Goal: Task Accomplishment & Management: Manage account settings

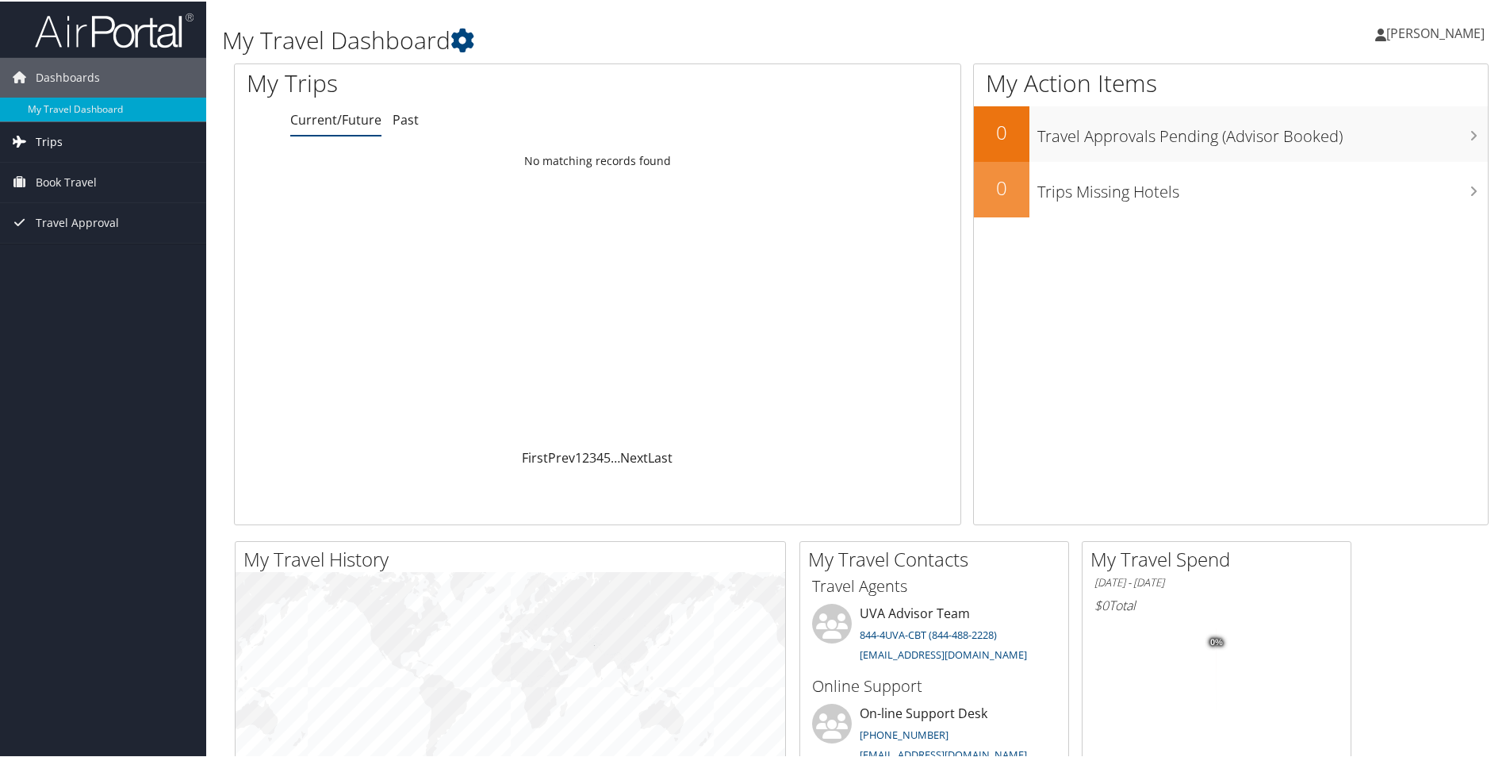
click at [48, 145] on span "Trips" at bounding box center [49, 141] width 27 height 40
click at [32, 138] on link "Trips" at bounding box center [103, 141] width 206 height 40
click at [342, 123] on link "Current/Future" at bounding box center [335, 117] width 91 height 17
click at [44, 140] on span "Trips" at bounding box center [49, 141] width 27 height 40
click at [40, 137] on span "Trips" at bounding box center [49, 141] width 27 height 40
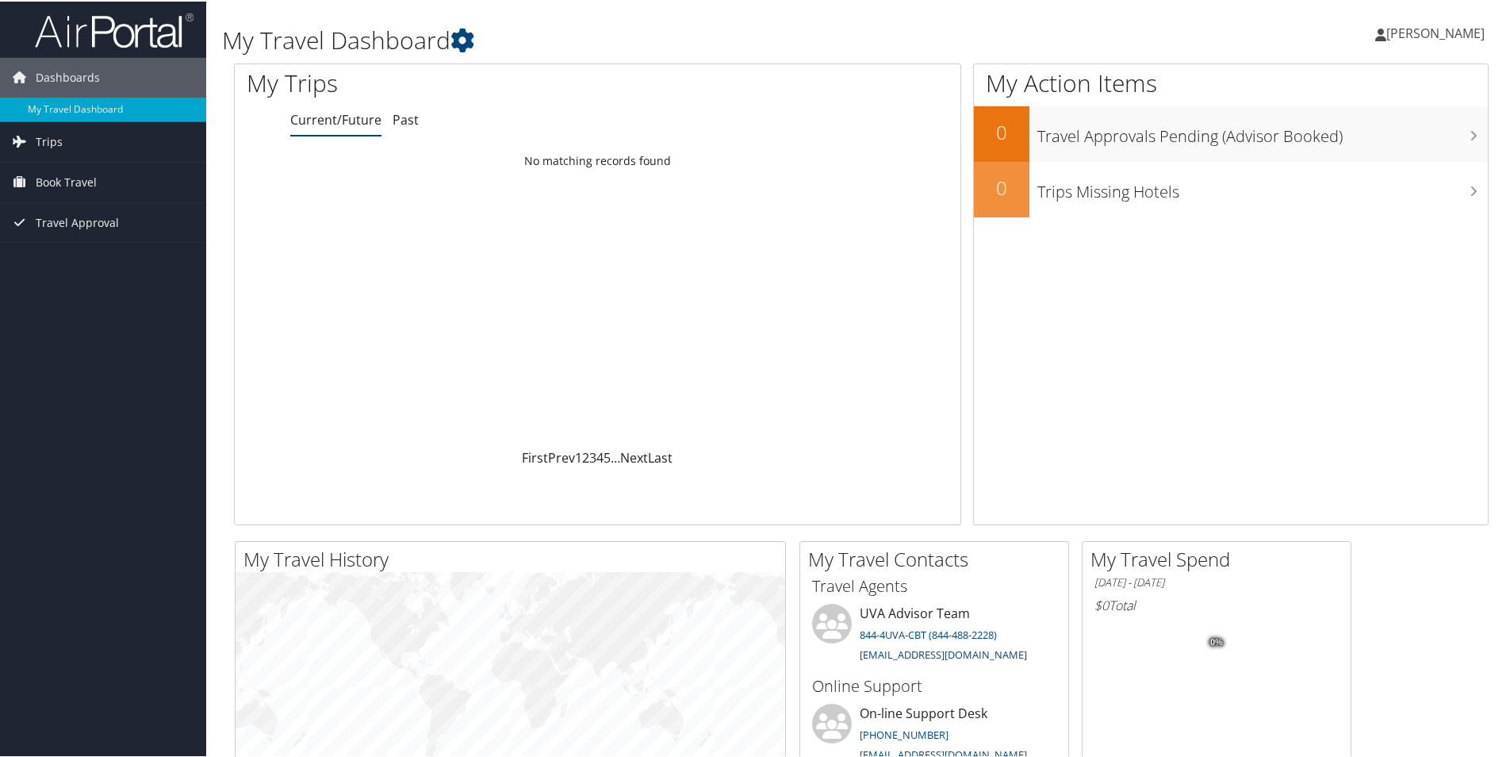
click at [309, 83] on h1 "My Trips" at bounding box center [447, 81] width 400 height 33
click at [66, 176] on span "Book Travel" at bounding box center [66, 181] width 61 height 40
click at [75, 260] on link "Book/Manage Online Trips" at bounding box center [103, 260] width 206 height 24
